Goal: Check status: Check status

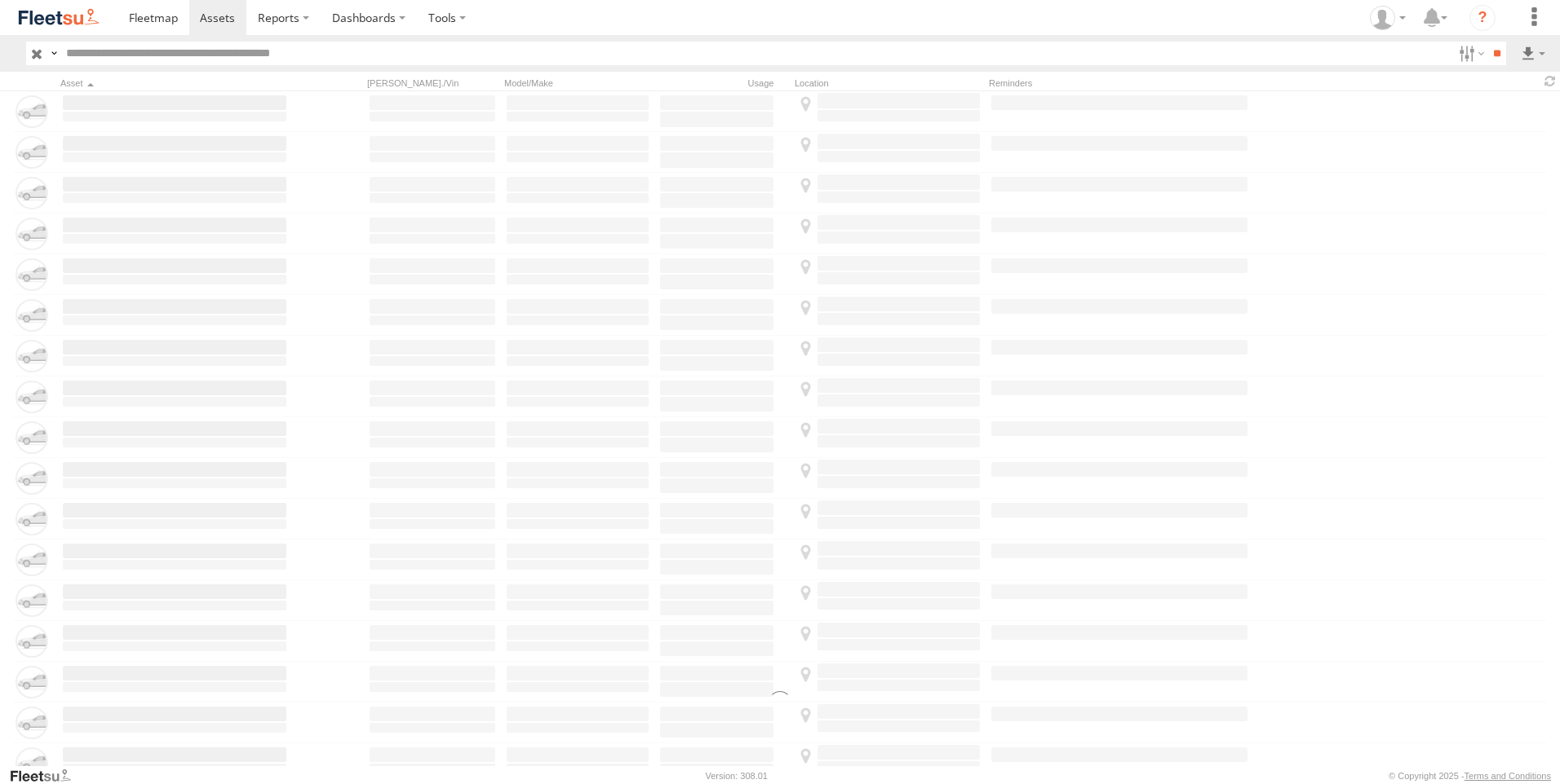
click at [1472, 55] on label at bounding box center [1470, 53] width 35 height 24
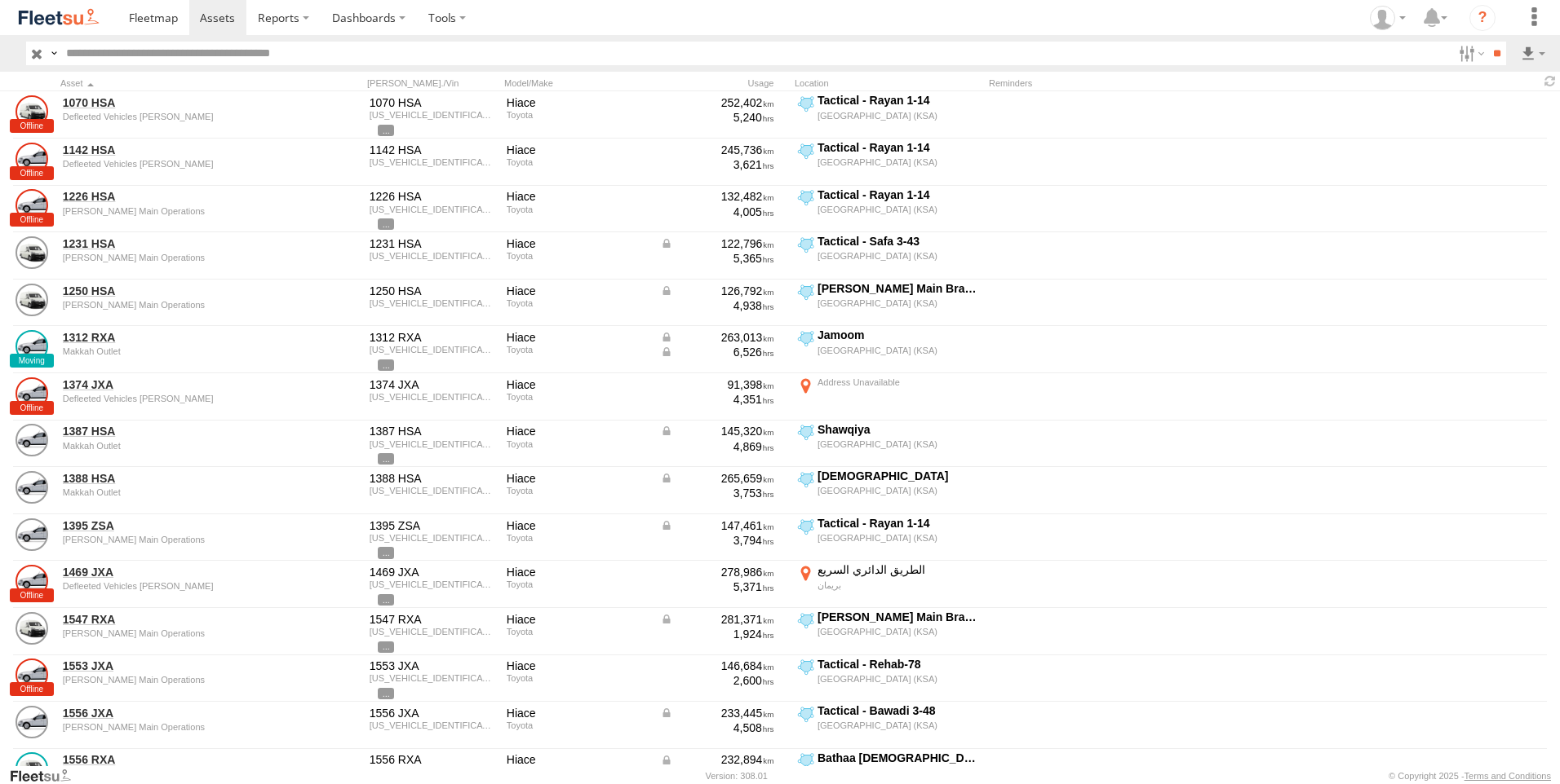
click at [0, 0] on span "Offline" at bounding box center [0, 0] width 0 height 0
click at [0, 0] on span "[PERSON_NAME] GOV" at bounding box center [0, 0] width 0 height 0
click at [0, 0] on span "[PERSON_NAME] Airport" at bounding box center [0, 0] width 0 height 0
click at [0, 0] on span "[PERSON_NAME] LH" at bounding box center [0, 0] width 0 height 0
click at [0, 0] on div "[PERSON_NAME] Main Operations" at bounding box center [0, 0] width 0 height 0
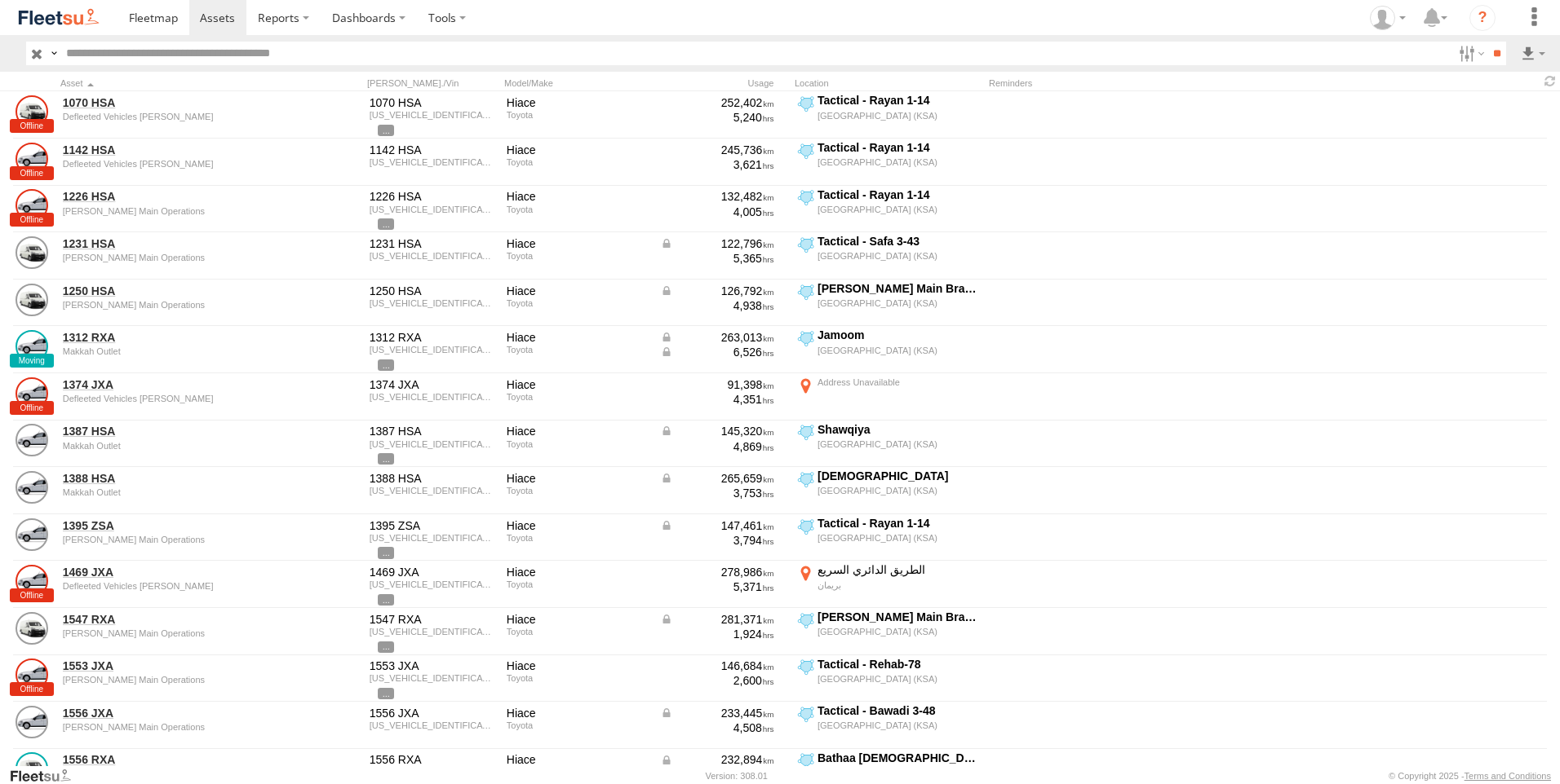
click at [0, 0] on span "[PERSON_NAME] Main Operations" at bounding box center [0, 0] width 0 height 0
click at [0, 0] on span "[PERSON_NAME] Passports" at bounding box center [0, 0] width 0 height 0
click at [0, 0] on span "[PERSON_NAME] SNB" at bounding box center [0, 0] width 0 height 0
drag, startPoint x: 75, startPoint y: 363, endPoint x: 75, endPoint y: 373, distance: 10.0
click at [0, 0] on span "Jeddah - Alhamadaniah Branch" at bounding box center [0, 0] width 0 height 0
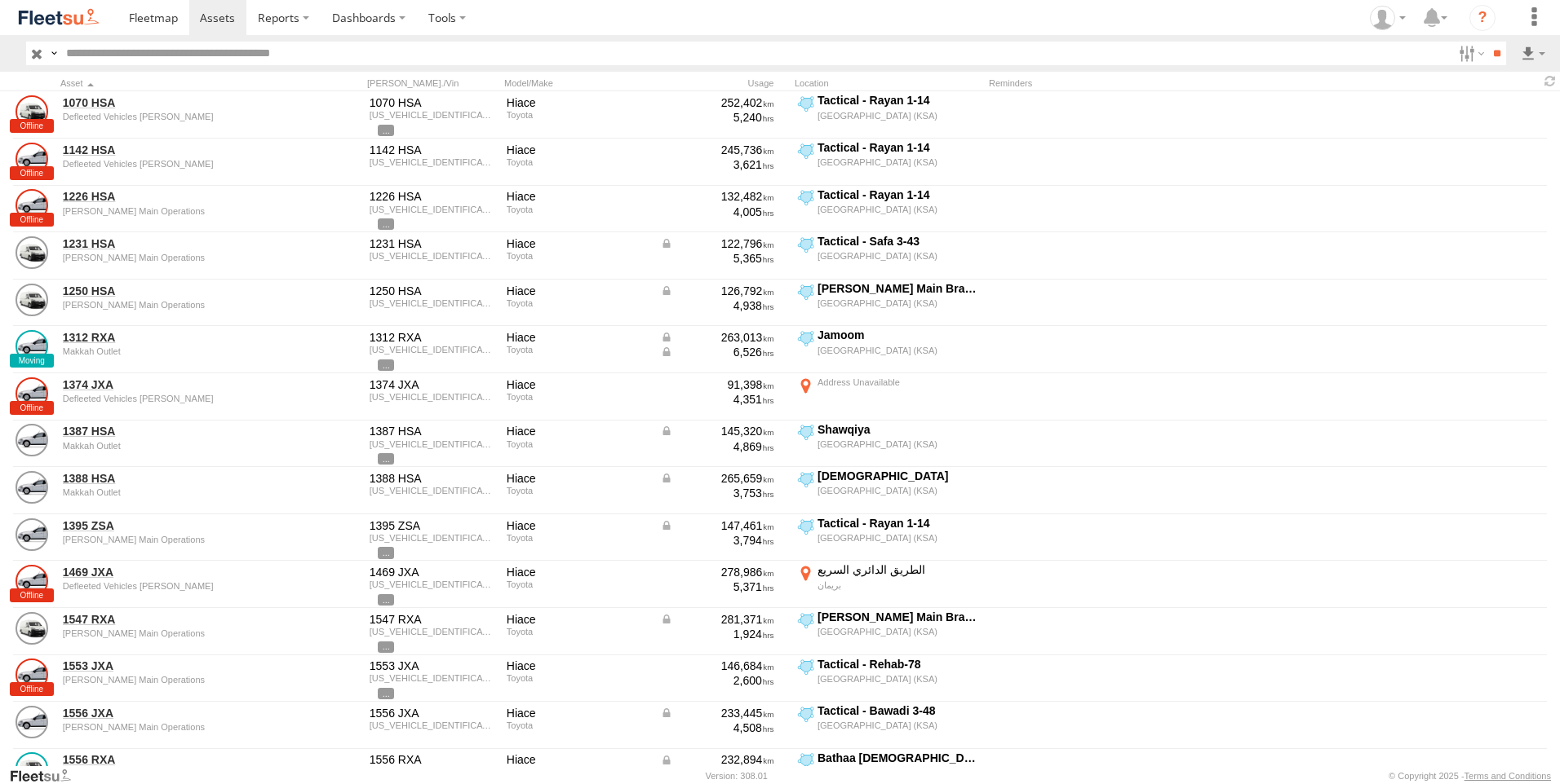
click at [0, 0] on label "Jeddah - Obhur branch" at bounding box center [0, 0] width 0 height 0
drag, startPoint x: 77, startPoint y: 392, endPoint x: 63, endPoint y: 386, distance: 15.2
click at [0, 0] on span "Jeddah - Obhur branch" at bounding box center [0, 0] width 0 height 0
click at [1490, 59] on input "**" at bounding box center [1496, 53] width 19 height 24
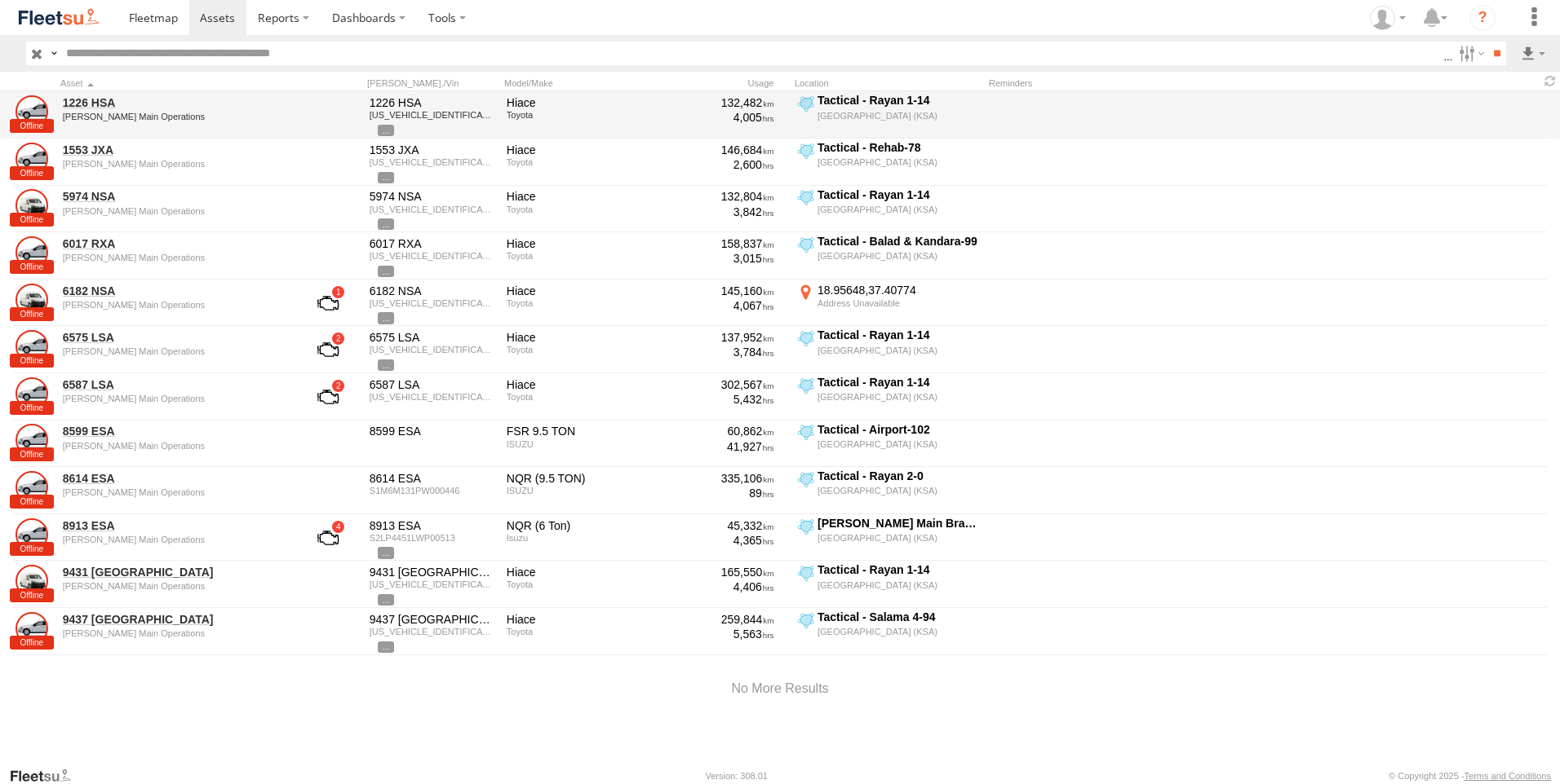
click at [89, 112] on div "[PERSON_NAME] Main Operations" at bounding box center [174, 116] width 223 height 10
click at [89, 96] on link "1226 HSA" at bounding box center [174, 103] width 223 height 15
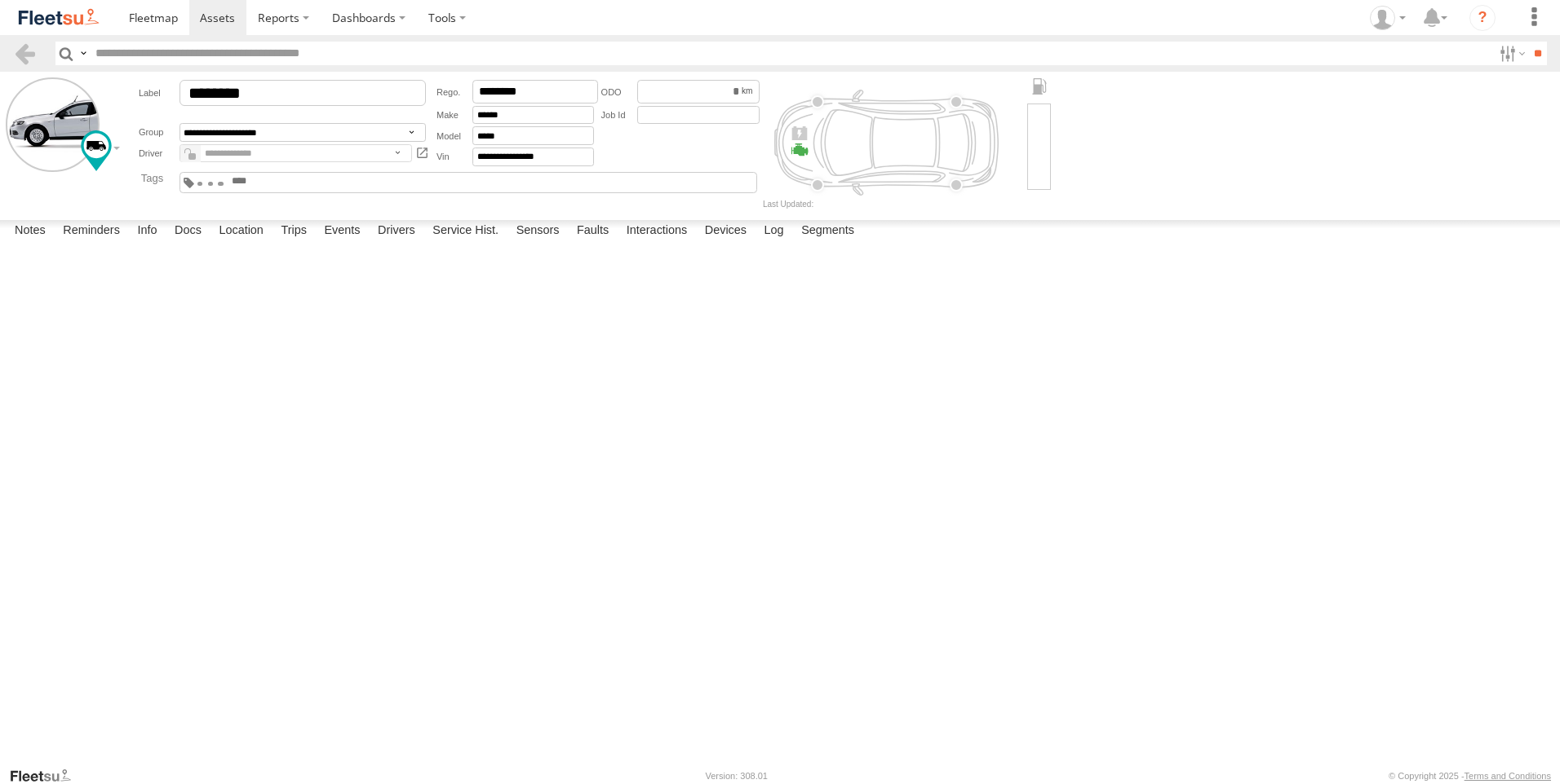
click at [189, 158] on em at bounding box center [192, 156] width 7 height 6
click at [235, 159] on select "**********" at bounding box center [296, 153] width 233 height 19
select select "*****"
click at [180, 144] on select "**********" at bounding box center [296, 153] width 233 height 19
click at [198, 156] on span at bounding box center [190, 154] width 20 height 19
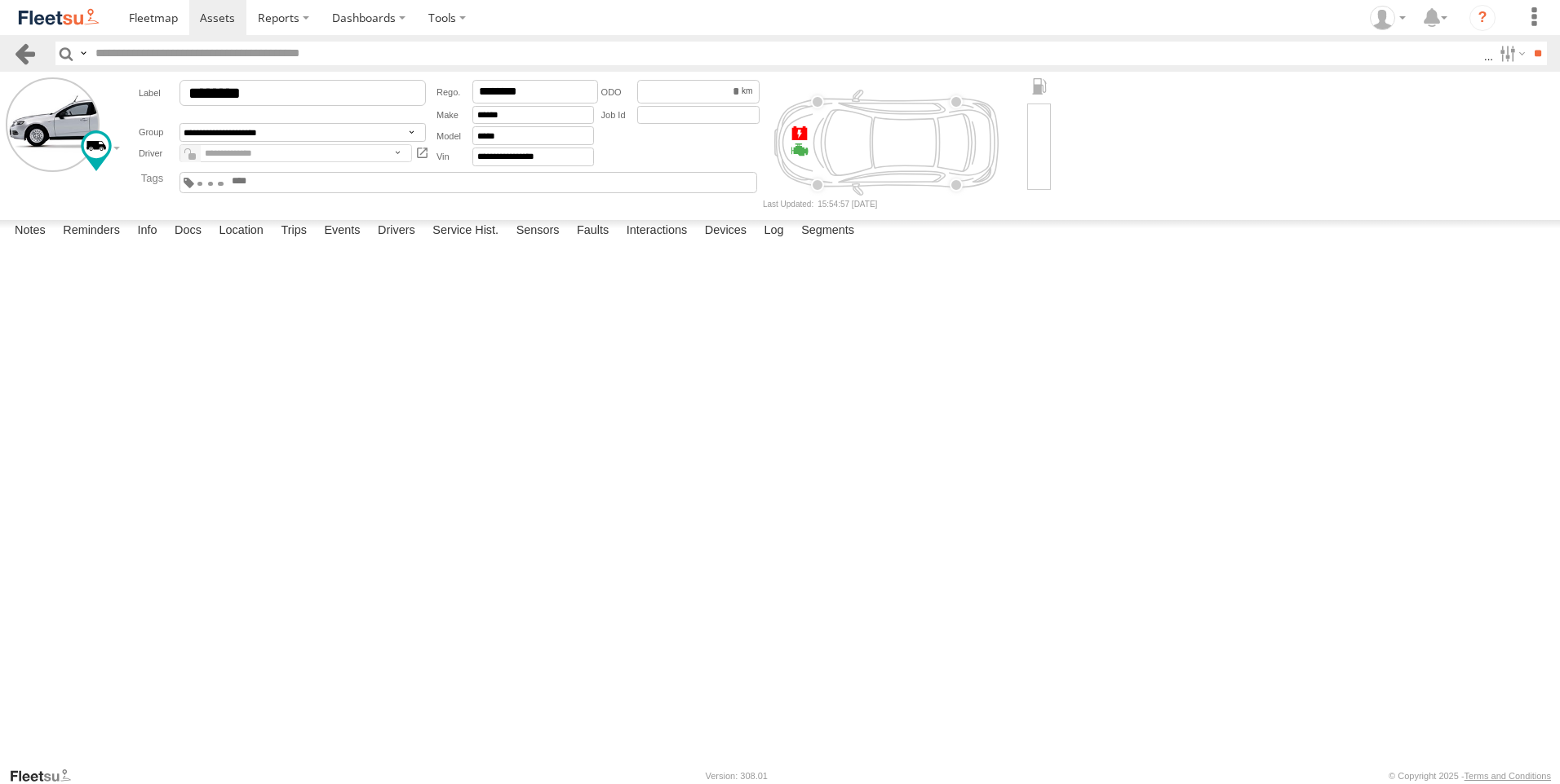
click at [22, 55] on link at bounding box center [25, 53] width 24 height 24
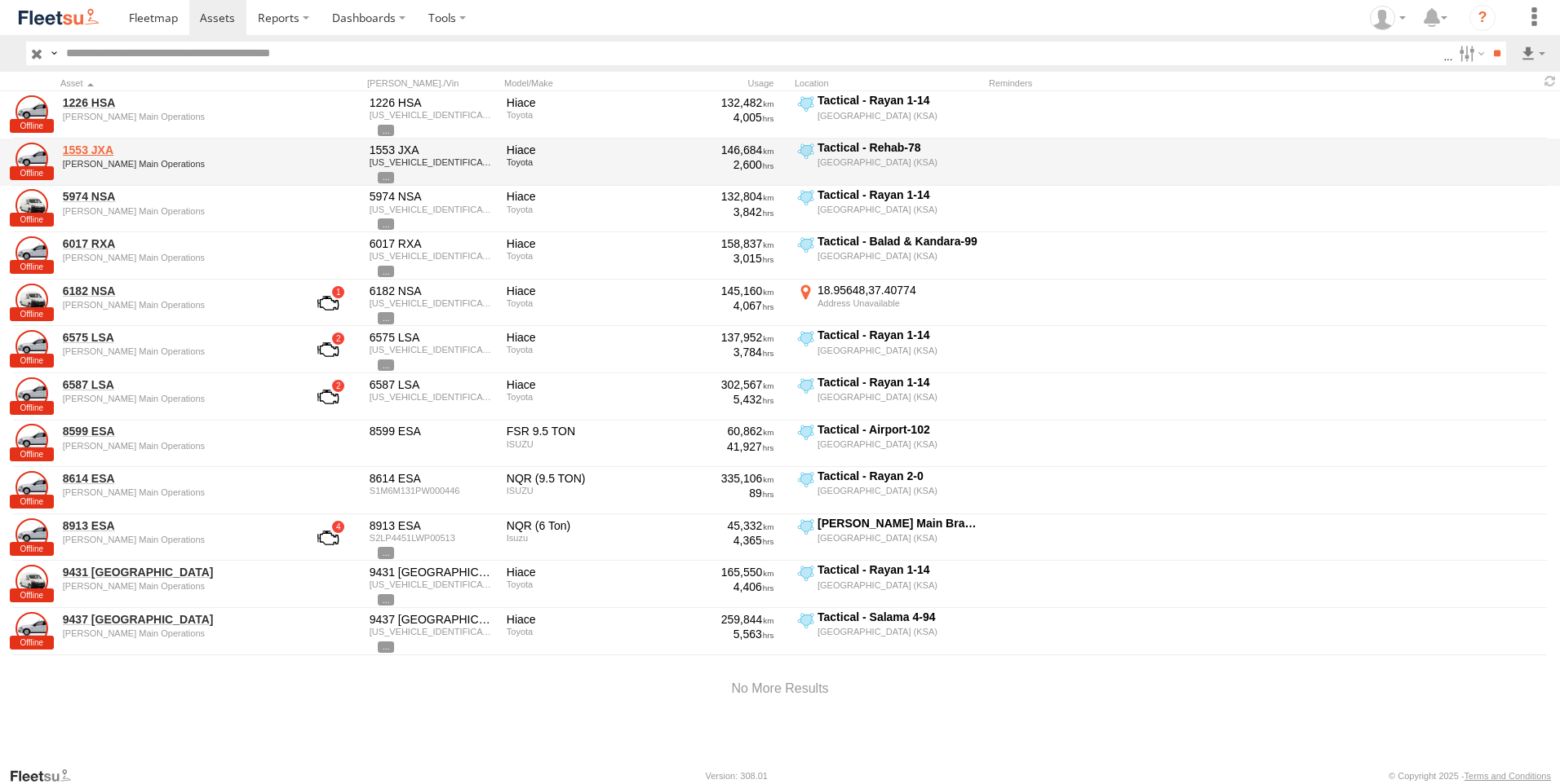
click at [111, 146] on link "1553 JXA" at bounding box center [174, 150] width 223 height 15
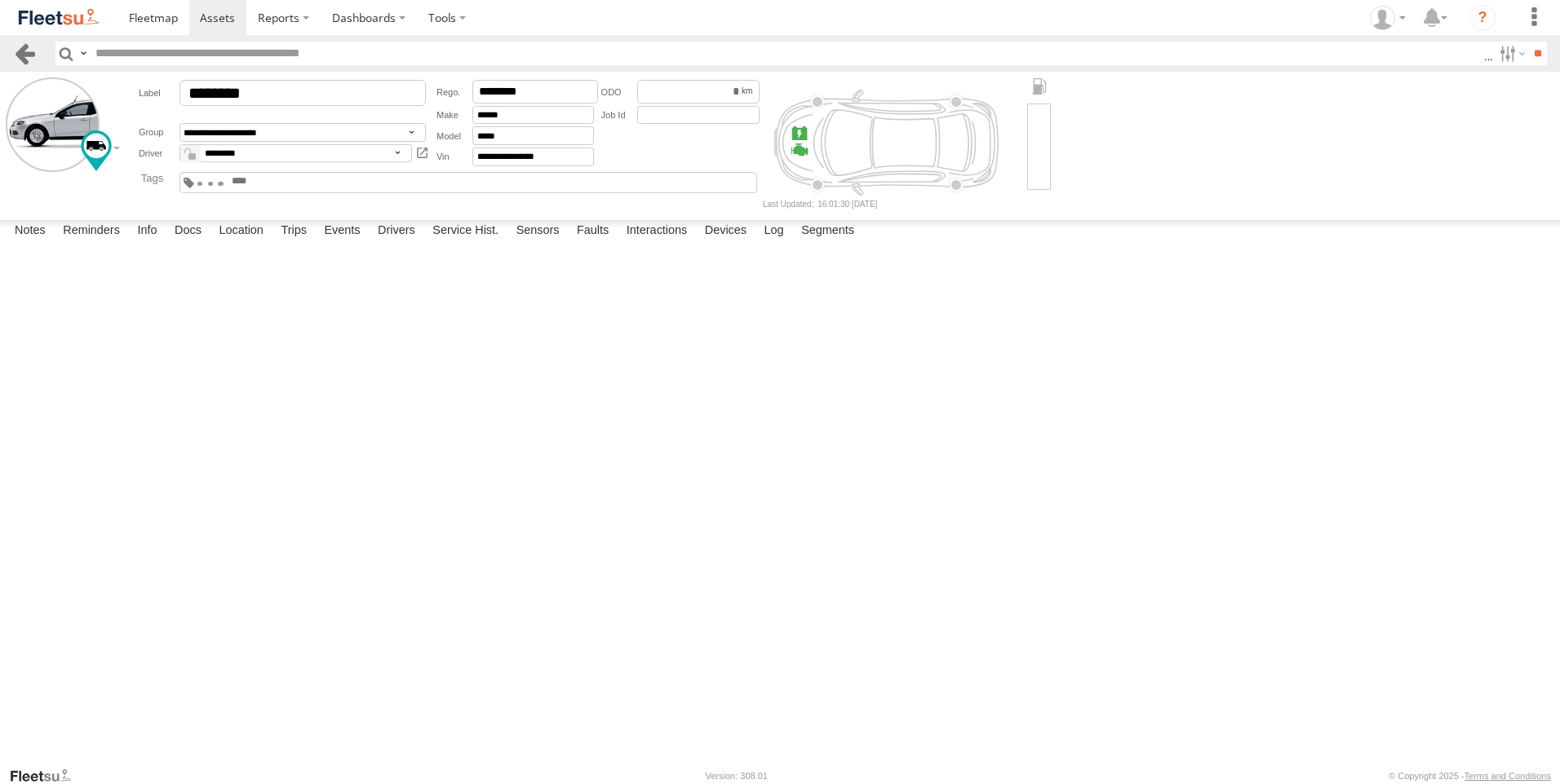
click at [27, 55] on link at bounding box center [25, 53] width 24 height 24
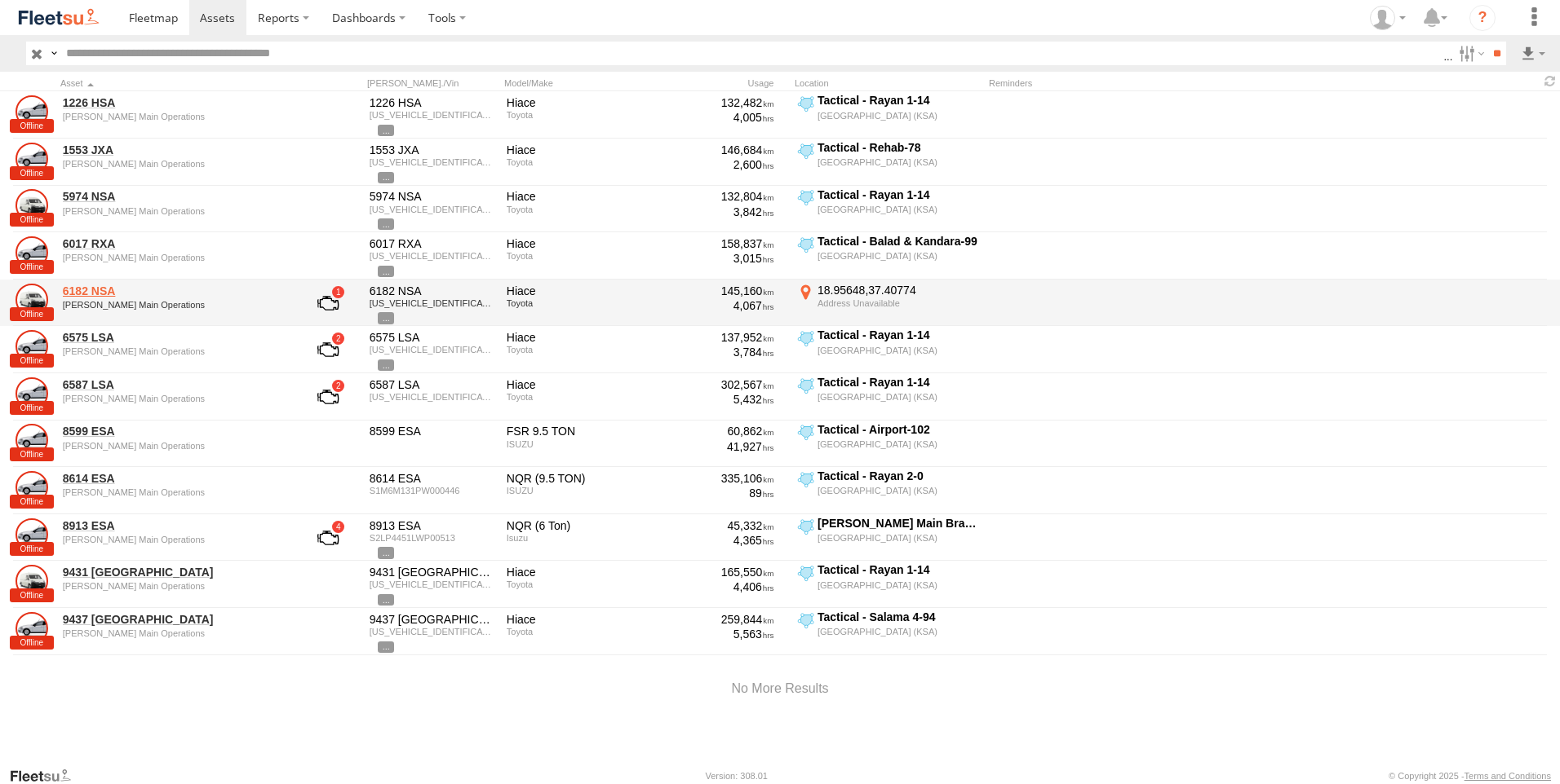
click at [80, 290] on link "6182 NSA" at bounding box center [174, 291] width 223 height 15
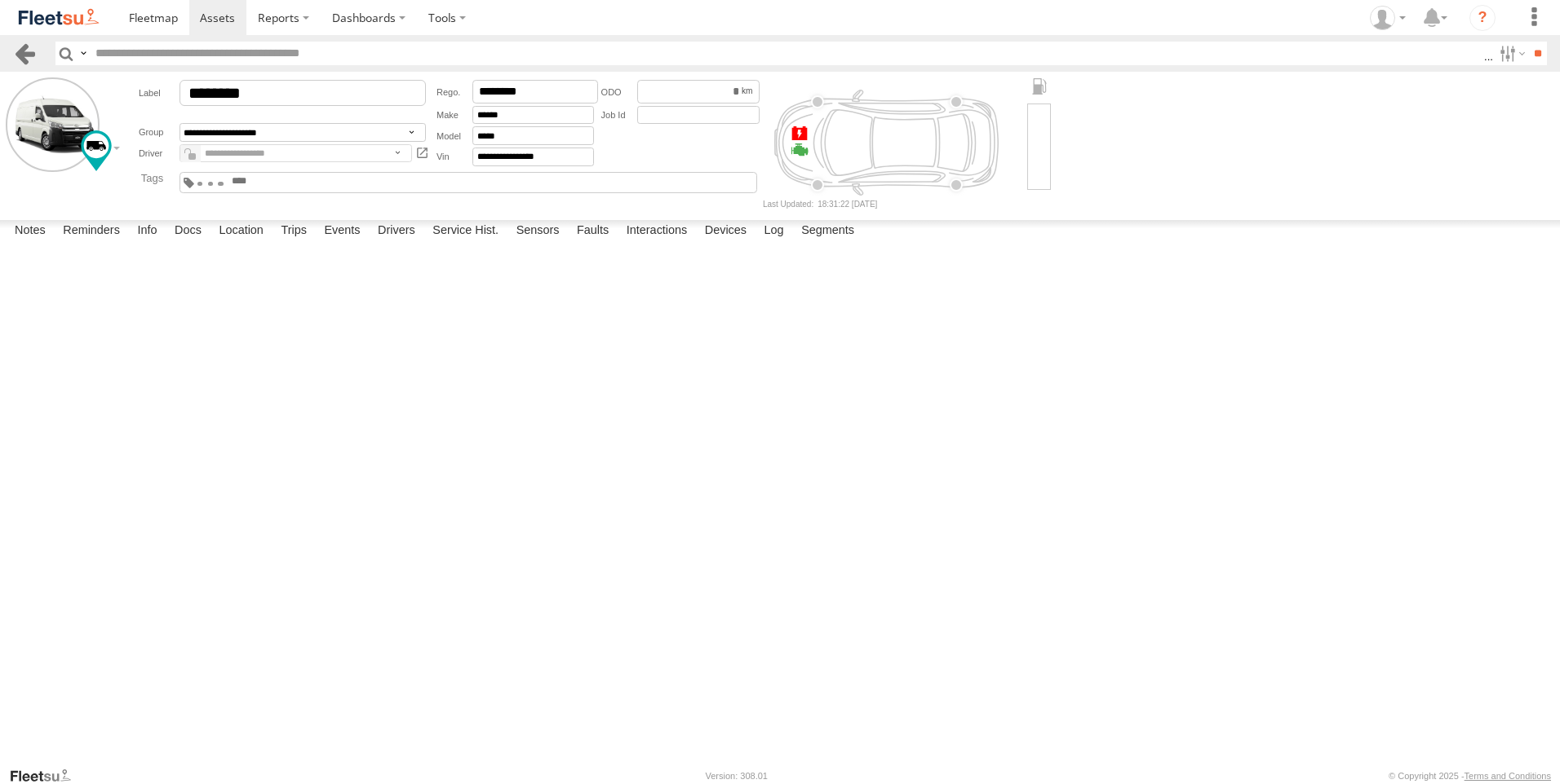
click at [27, 47] on link at bounding box center [25, 53] width 24 height 24
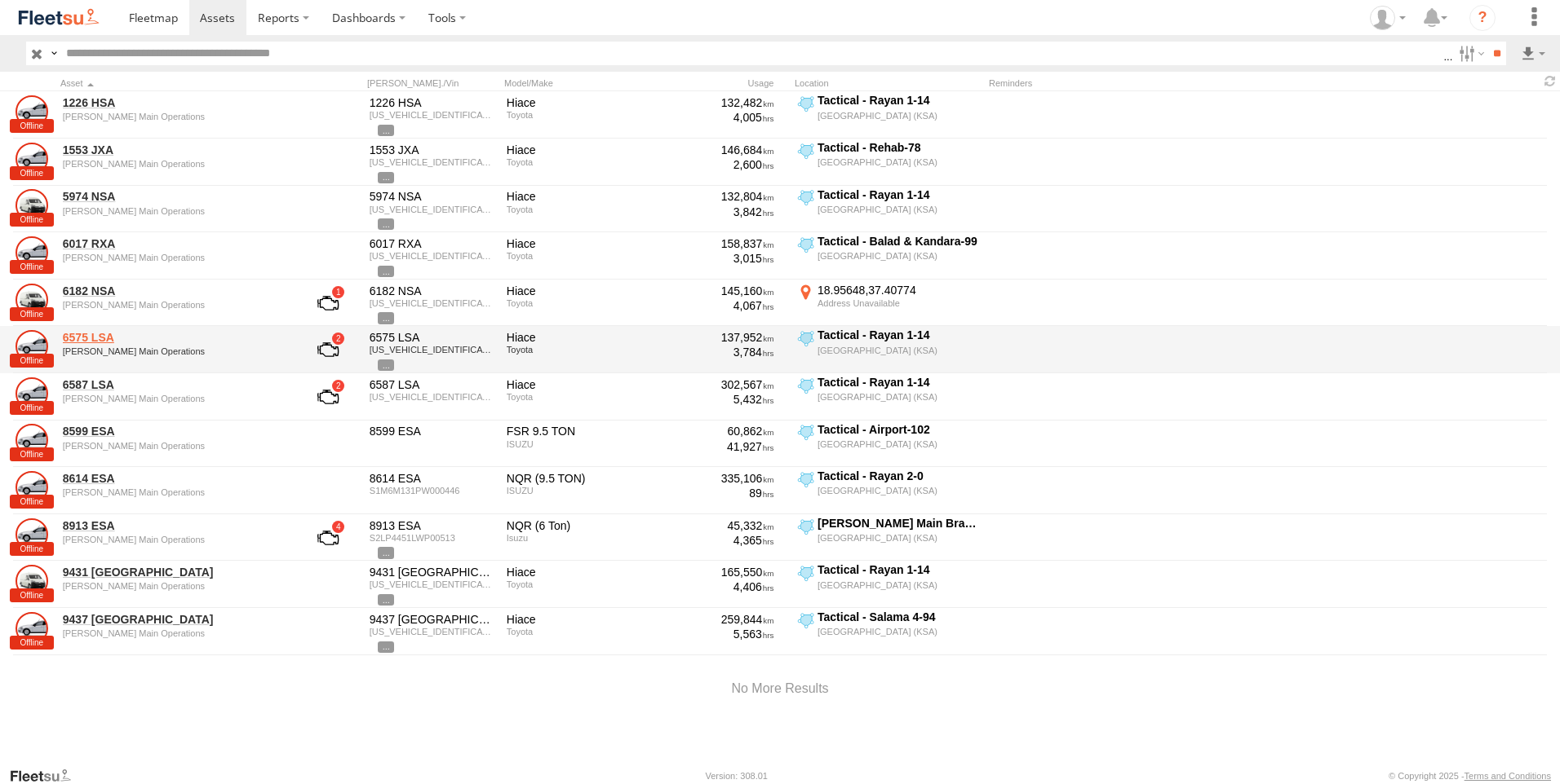
click at [85, 341] on link "6575 LSA" at bounding box center [174, 337] width 223 height 15
click at [89, 342] on link "6575 LSA" at bounding box center [174, 337] width 223 height 15
